Goal: Navigation & Orientation: Find specific page/section

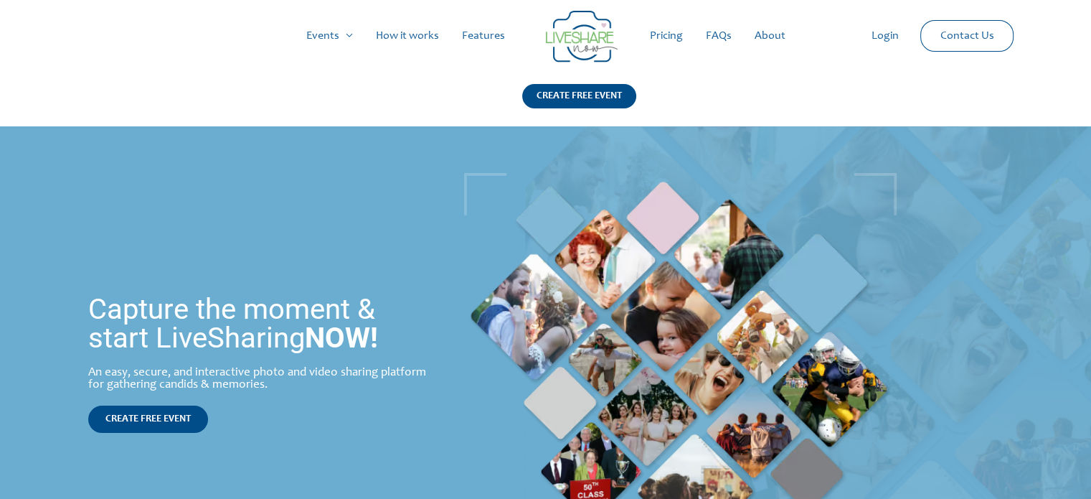
click at [902, 36] on link "Login" at bounding box center [884, 36] width 50 height 46
click at [665, 37] on link "Pricing" at bounding box center [666, 36] width 56 height 46
